Goal: Information Seeking & Learning: Learn about a topic

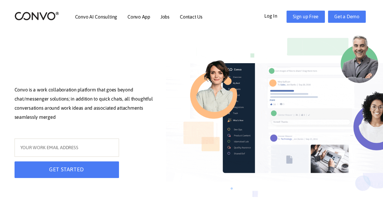
click at [273, 15] on link "Log In" at bounding box center [276, 16] width 22 height 10
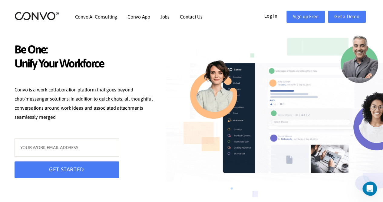
click at [143, 86] on p "Convo is a work collaboration platform that goes beyond chat/messenger solution…" at bounding box center [86, 104] width 142 height 38
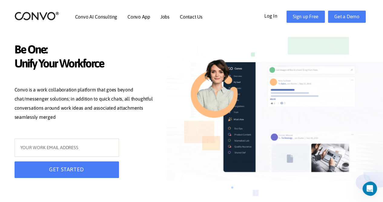
click at [152, 151] on div "GET STARTED" at bounding box center [86, 160] width 152 height 44
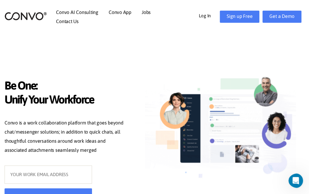
click at [209, 18] on link "Log In" at bounding box center [209, 15] width 21 height 9
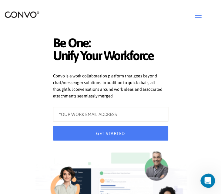
click at [73, 25] on header "Convo AI Consulting Convo App Convo App Features Jobs Contact Us Log In Get a D…" at bounding box center [110, 15] width 221 height 30
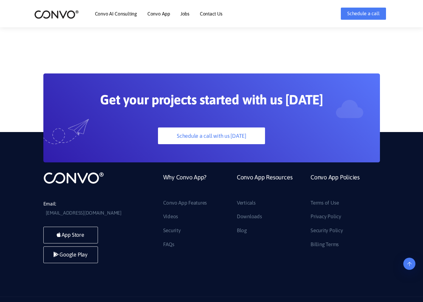
drag, startPoint x: 253, startPoint y: 159, endPoint x: 226, endPoint y: 198, distance: 47.1
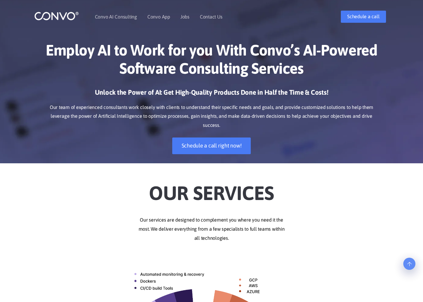
drag, startPoint x: 231, startPoint y: 172, endPoint x: 225, endPoint y: 49, distance: 122.6
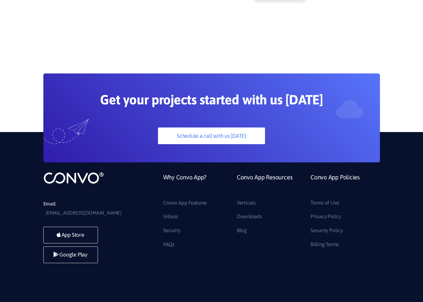
drag, startPoint x: 205, startPoint y: 153, endPoint x: 196, endPoint y: 290, distance: 137.9
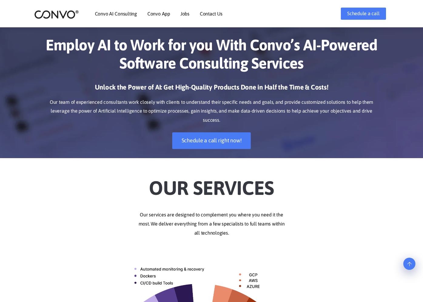
drag, startPoint x: 202, startPoint y: 212, endPoint x: 195, endPoint y: 64, distance: 149.0
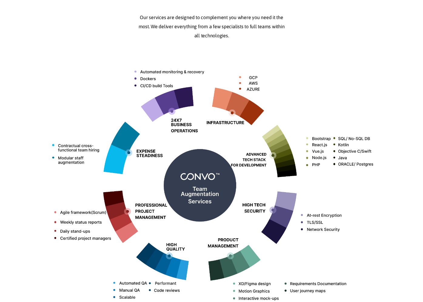
drag, startPoint x: 195, startPoint y: 81, endPoint x: 195, endPoint y: 208, distance: 127.3
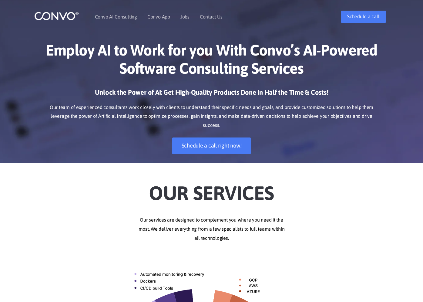
drag, startPoint x: 195, startPoint y: 203, endPoint x: 199, endPoint y: 62, distance: 141.0
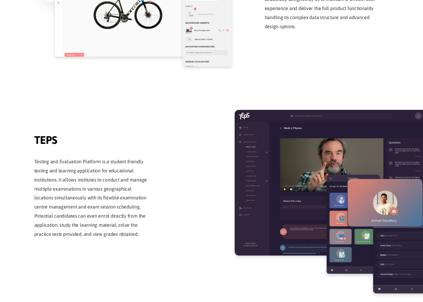
drag, startPoint x: 200, startPoint y: 69, endPoint x: 199, endPoint y: 190, distance: 121.0
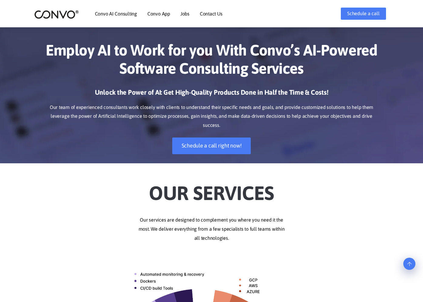
drag, startPoint x: 199, startPoint y: 189, endPoint x: 203, endPoint y: 68, distance: 121.0
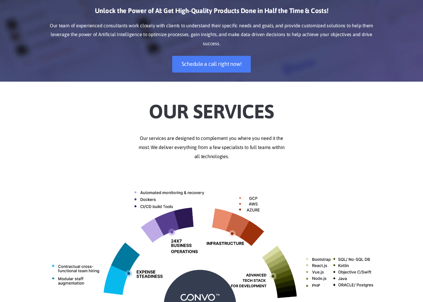
scroll to position [622, 0]
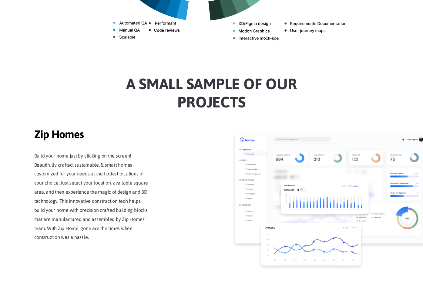
drag, startPoint x: 203, startPoint y: 68, endPoint x: 202, endPoint y: 186, distance: 118.2
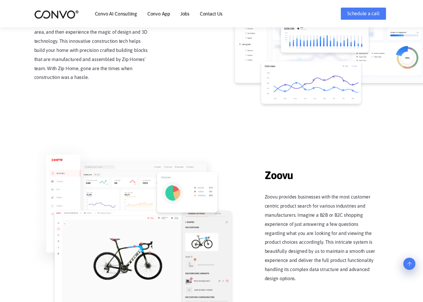
scroll to position [0, 0]
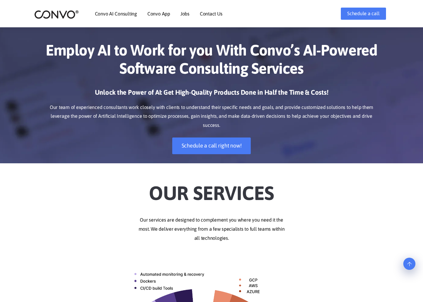
drag, startPoint x: 202, startPoint y: 186, endPoint x: 202, endPoint y: 62, distance: 124.0
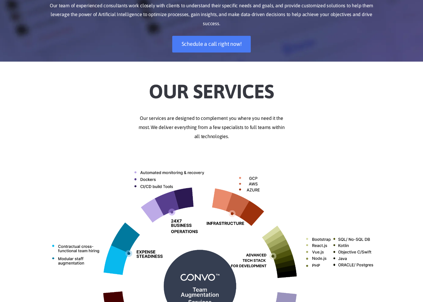
drag, startPoint x: 202, startPoint y: 63, endPoint x: 200, endPoint y: 141, distance: 77.6
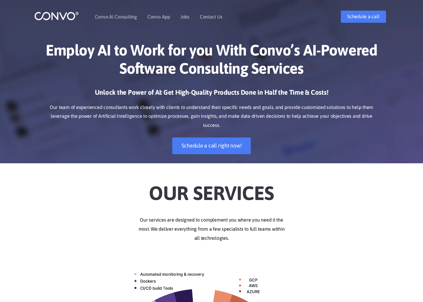
drag, startPoint x: 200, startPoint y: 141, endPoint x: 205, endPoint y: 46, distance: 94.7
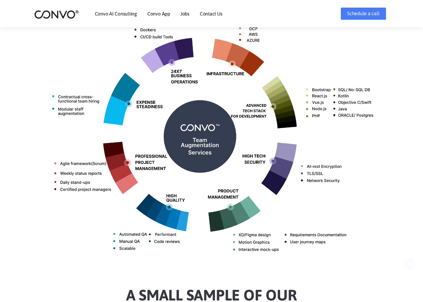
drag, startPoint x: 205, startPoint y: 52, endPoint x: 205, endPoint y: 125, distance: 73.7
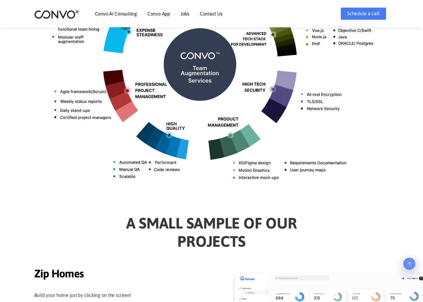
scroll to position [186, 0]
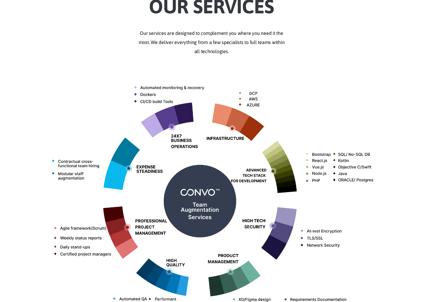
drag, startPoint x: 206, startPoint y: 125, endPoint x: 214, endPoint y: 38, distance: 87.4
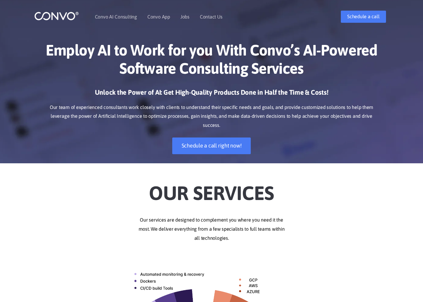
click at [199, 117] on p "Our team of experienced consultants work closely with clients to understand the…" at bounding box center [211, 116] width 336 height 27
click at [199, 116] on p "Our team of experienced consultants work closely with clients to understand the…" at bounding box center [211, 116] width 336 height 27
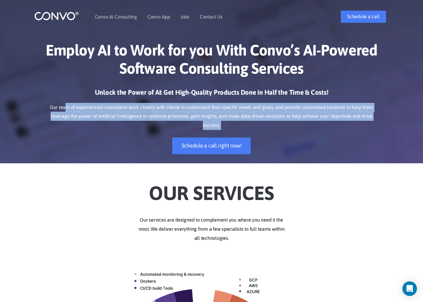
drag, startPoint x: 69, startPoint y: 106, endPoint x: 92, endPoint y: 124, distance: 29.2
click at [92, 124] on div "Unlock the Power of AI: Get High-Quality Products Done in Half the Time & Costs…" at bounding box center [211, 125] width 336 height 75
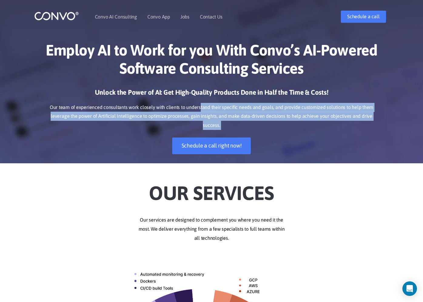
drag, startPoint x: 92, startPoint y: 124, endPoint x: 201, endPoint y: 109, distance: 110.2
click at [201, 109] on div "Unlock the Power of AI: Get High-Quality Products Done in Half the Time & Costs…" at bounding box center [211, 125] width 336 height 75
click at [201, 109] on p "Our team of experienced consultants work closely with clients to understand the…" at bounding box center [211, 116] width 336 height 27
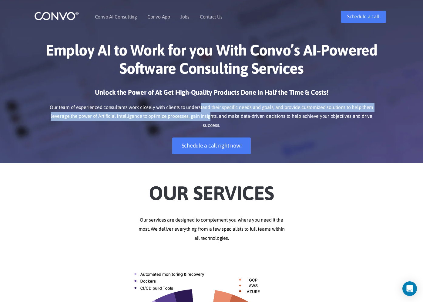
drag, startPoint x: 200, startPoint y: 107, endPoint x: 202, endPoint y: 115, distance: 8.1
click at [202, 115] on p "Our team of experienced consultants work closely with clients to understand the…" at bounding box center [211, 116] width 336 height 27
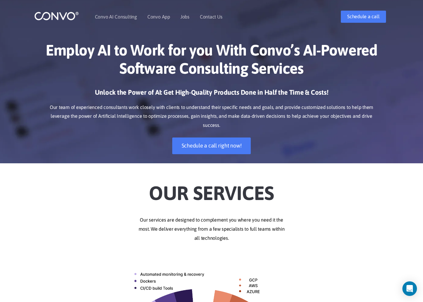
click at [203, 116] on p "Our team of experienced consultants work closely with clients to understand the…" at bounding box center [211, 116] width 336 height 27
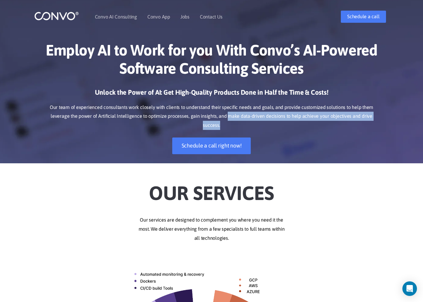
drag, startPoint x: 219, startPoint y: 117, endPoint x: 379, endPoint y: 114, distance: 160.7
click at [379, 114] on p "Our team of experienced consultants work closely with clients to understand the…" at bounding box center [211, 116] width 336 height 27
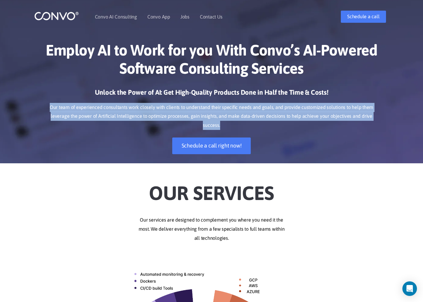
drag, startPoint x: 378, startPoint y: 115, endPoint x: 44, endPoint y: 109, distance: 334.1
click at [44, 109] on p "Our team of experienced consultants work closely with clients to understand the…" at bounding box center [211, 116] width 336 height 27
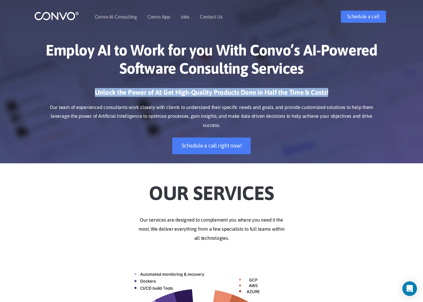
drag, startPoint x: 69, startPoint y: 94, endPoint x: 345, endPoint y: 96, distance: 276.2
click at [345, 96] on h3 "Unlock the Power of AI: Get High-Quality Products Done in Half the Time & Costs!" at bounding box center [211, 94] width 336 height 13
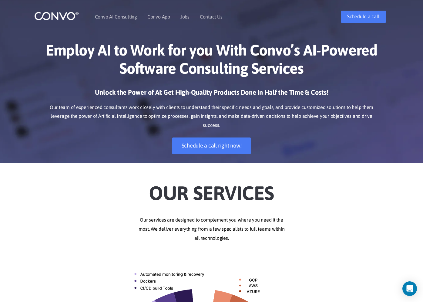
drag, startPoint x: 86, startPoint y: 155, endPoint x: 98, endPoint y: 119, distance: 37.8
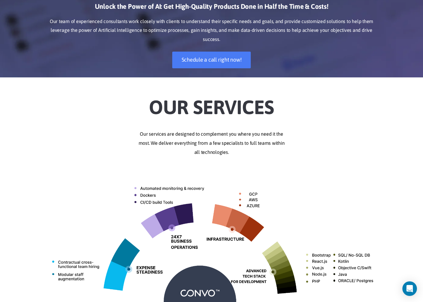
drag, startPoint x: 139, startPoint y: 136, endPoint x: 139, endPoint y: 210, distance: 73.7
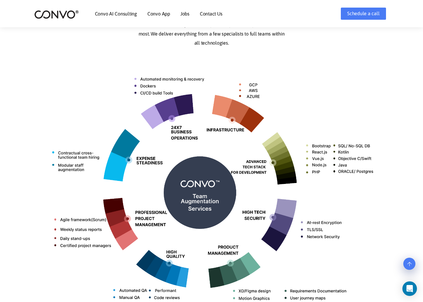
drag, startPoint x: 137, startPoint y: 204, endPoint x: 154, endPoint y: 101, distance: 104.4
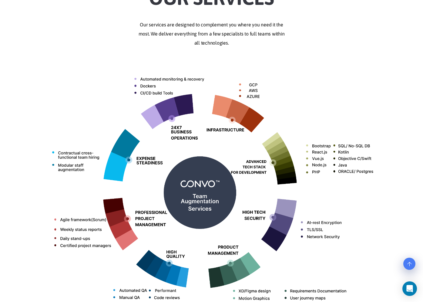
scroll to position [0, 0]
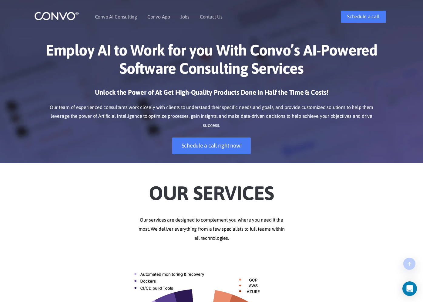
drag, startPoint x: 153, startPoint y: 102, endPoint x: 155, endPoint y: 176, distance: 74.6
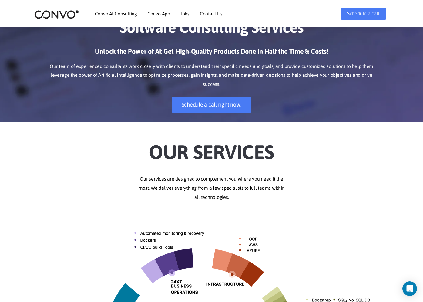
drag, startPoint x: 155, startPoint y: 176, endPoint x: 152, endPoint y: 232, distance: 56.2
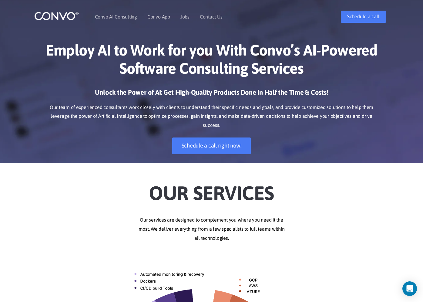
drag, startPoint x: 148, startPoint y: 212, endPoint x: 155, endPoint y: 107, distance: 106.0
click at [186, 183] on h2 "Our Services" at bounding box center [211, 189] width 336 height 34
